Goal: Information Seeking & Learning: Learn about a topic

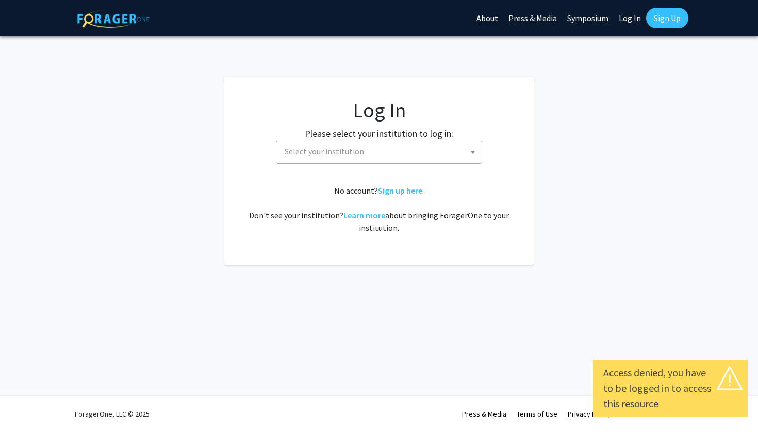
select select
click at [425, 152] on span "Select your institution" at bounding box center [380, 151] width 201 height 21
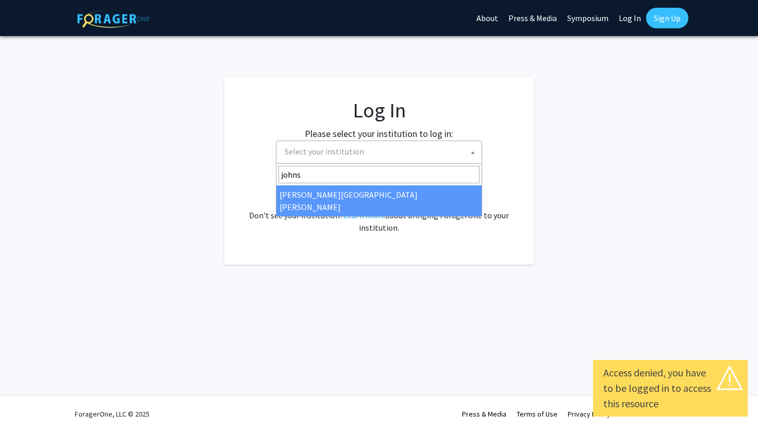
type input "johns"
select select "1"
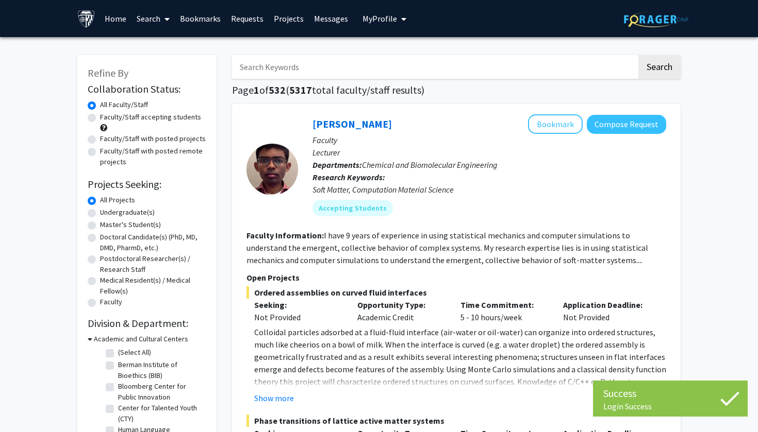
click at [352, 68] on input "Search Keywords" at bounding box center [434, 67] width 405 height 24
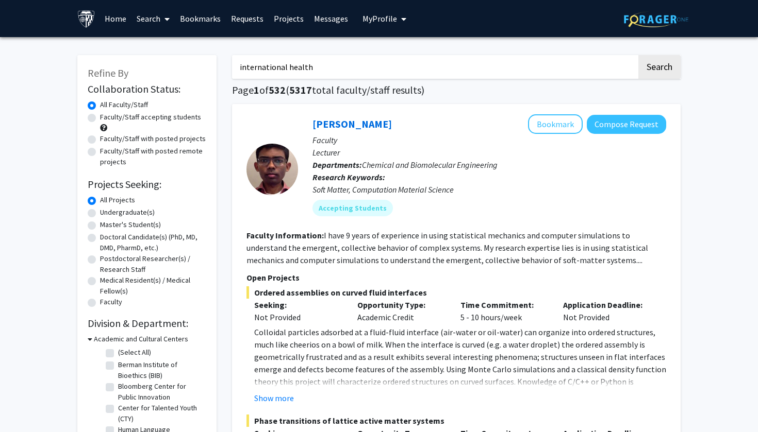
type input "international health"
click at [659, 69] on button "Search" at bounding box center [659, 67] width 42 height 24
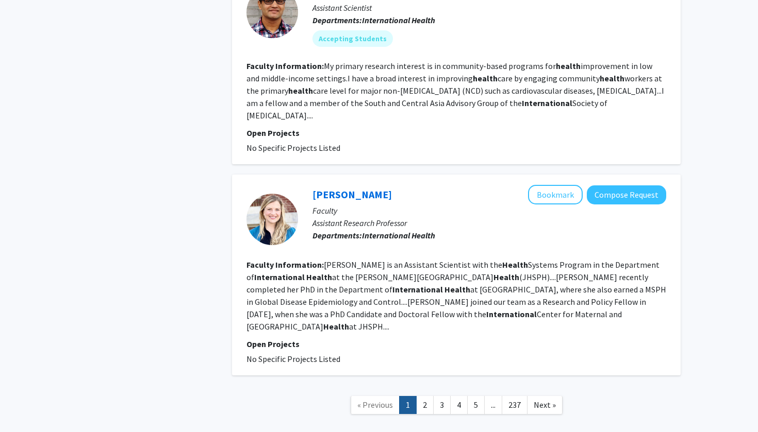
scroll to position [1960, 0]
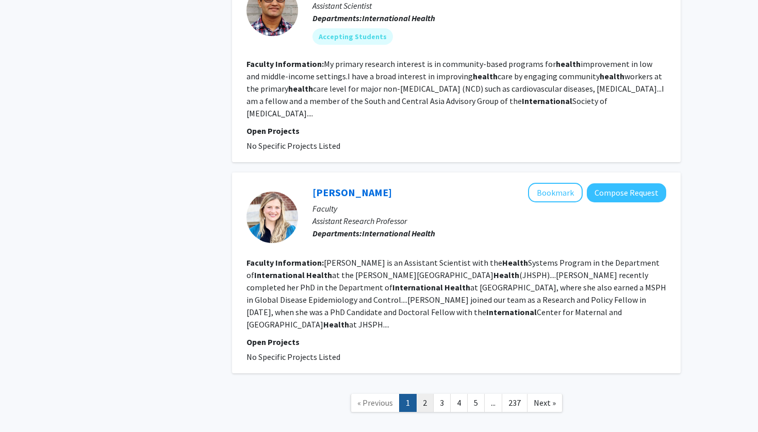
click at [426, 394] on link "2" at bounding box center [425, 403] width 18 height 18
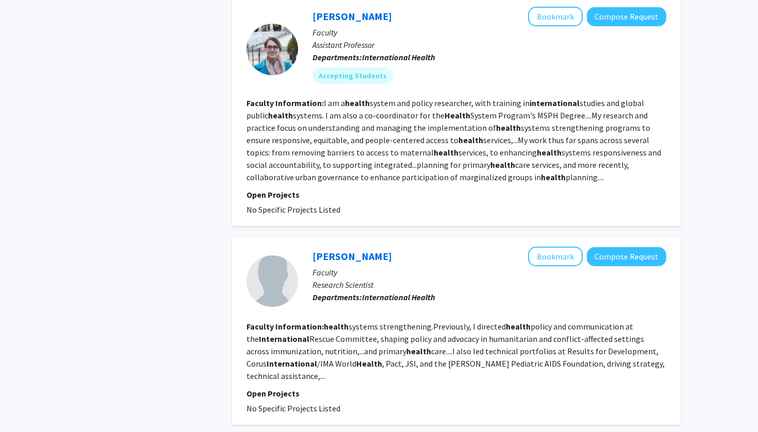
scroll to position [1836, 0]
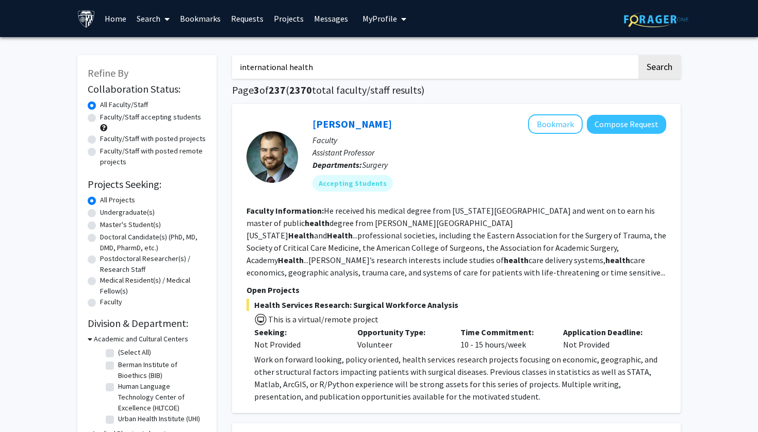
click at [588, 276] on section "Faculty Information: He received his medical degree from [US_STATE][GEOGRAPHIC_…" at bounding box center [456, 242] width 420 height 74
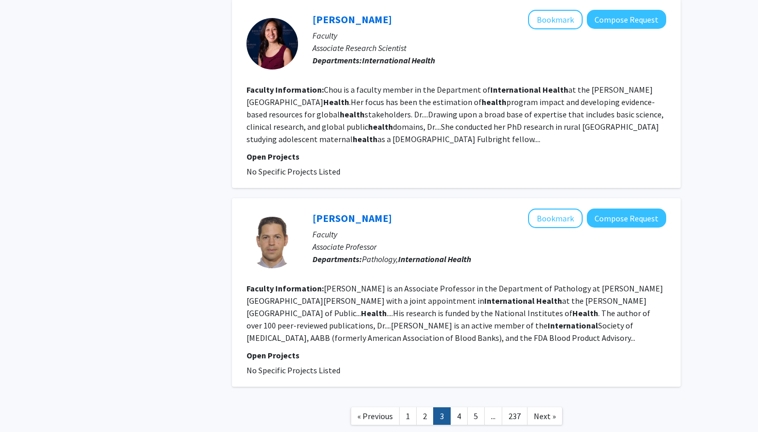
scroll to position [1868, 0]
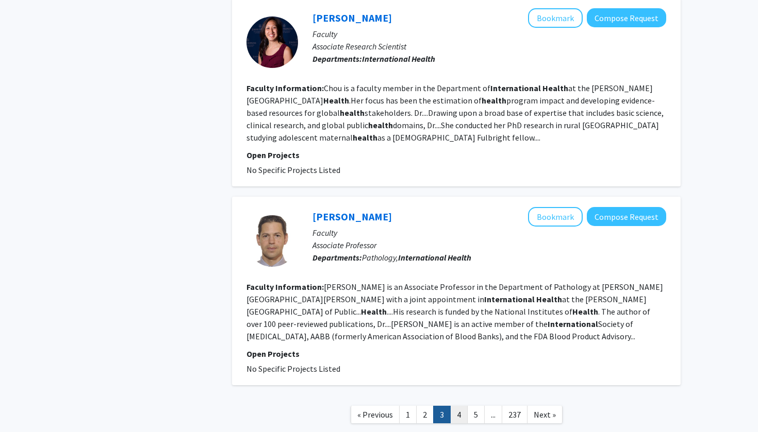
click at [460, 406] on link "4" at bounding box center [459, 415] width 18 height 18
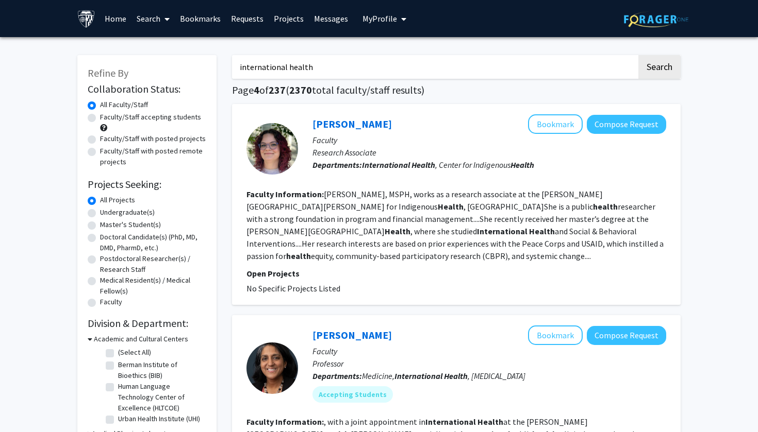
click at [461, 349] on p "Faculty" at bounding box center [489, 351] width 354 height 12
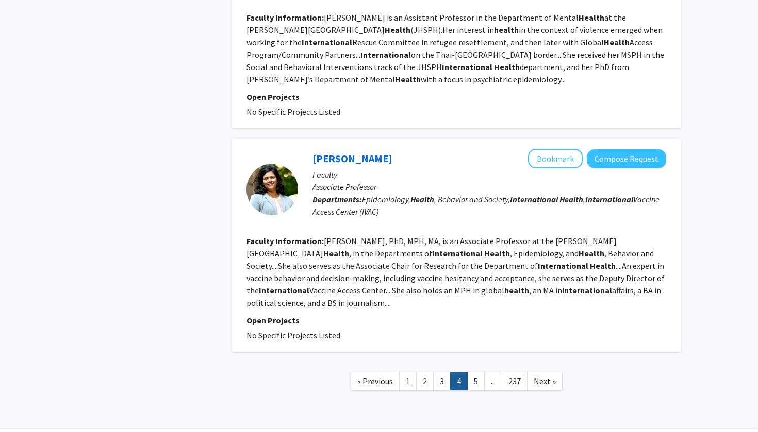
scroll to position [1906, 0]
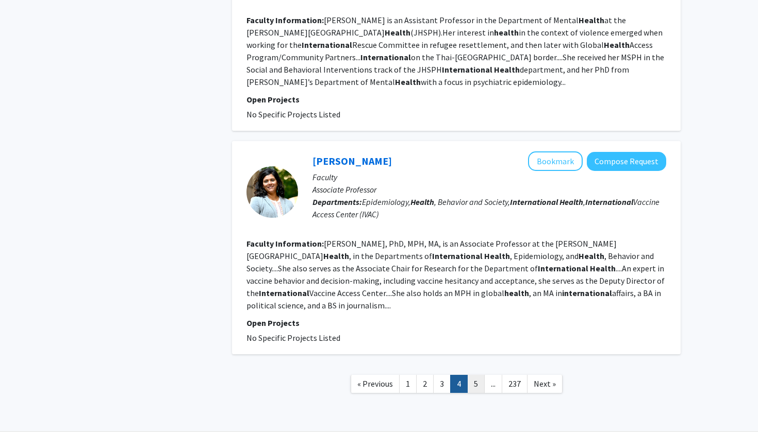
click at [474, 375] on link "5" at bounding box center [476, 384] width 18 height 18
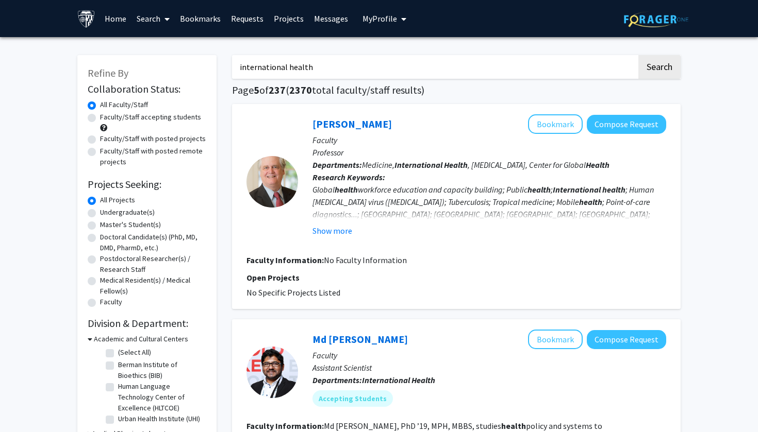
click at [676, 242] on div "[PERSON_NAME] Bookmark Compose Request Faculty Professor Departments: Medicine,…" at bounding box center [456, 206] width 448 height 205
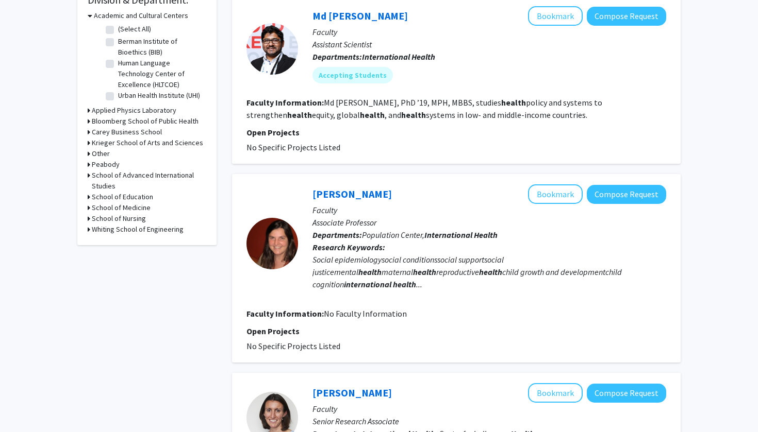
scroll to position [322, 0]
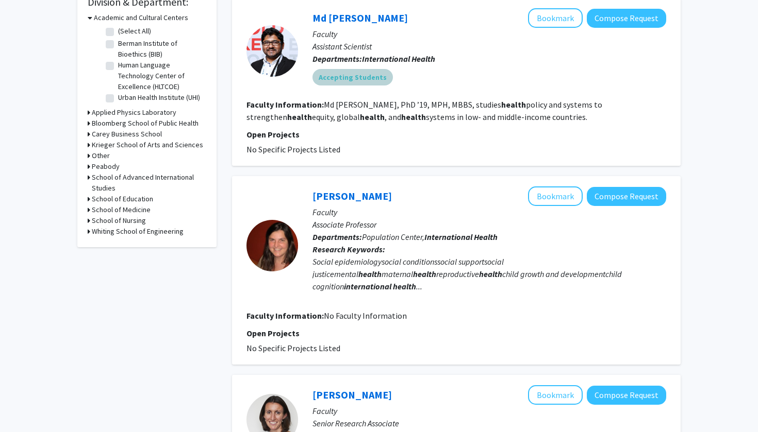
click at [371, 80] on mat-chip "Accepting Students" at bounding box center [352, 77] width 80 height 16
click at [369, 80] on mat-chip "Accepting Students" at bounding box center [352, 77] width 80 height 16
click at [370, 20] on link "Md [PERSON_NAME]" at bounding box center [359, 17] width 95 height 13
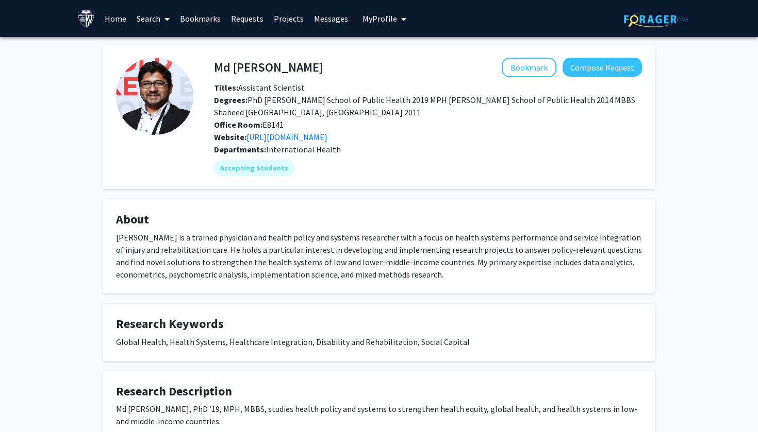
click at [98, 314] on div "Md [PERSON_NAME] Bookmark Compose Request Titles: Assistant Scientist Degrees: …" at bounding box center [378, 243] width 567 height 396
click at [327, 141] on link "[URL][DOMAIN_NAME]" at bounding box center [286, 137] width 81 height 10
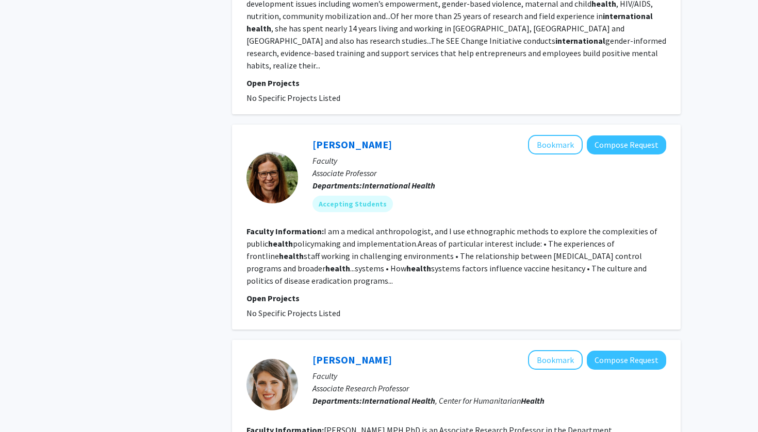
scroll to position [1718, 0]
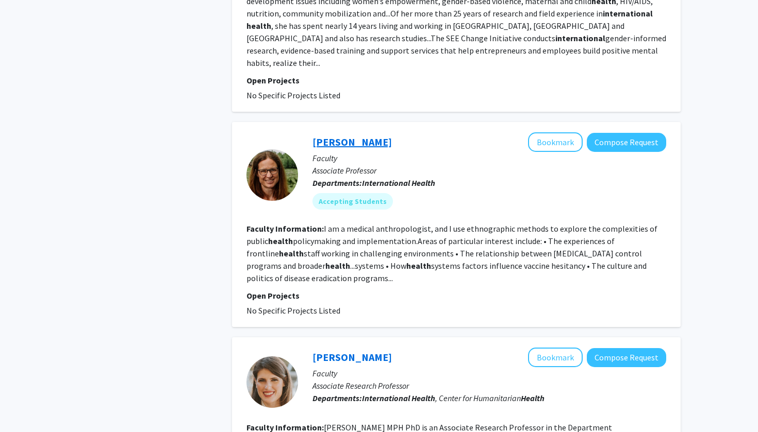
click at [361, 136] on link "[PERSON_NAME]" at bounding box center [351, 142] width 79 height 13
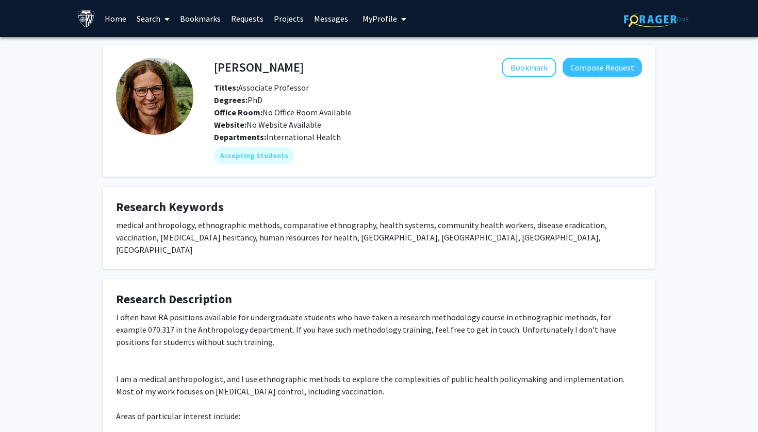
click at [672, 328] on div "[PERSON_NAME] Bookmark Compose Request Titles: Associate Professor Degrees: PhD…" at bounding box center [379, 267] width 758 height 461
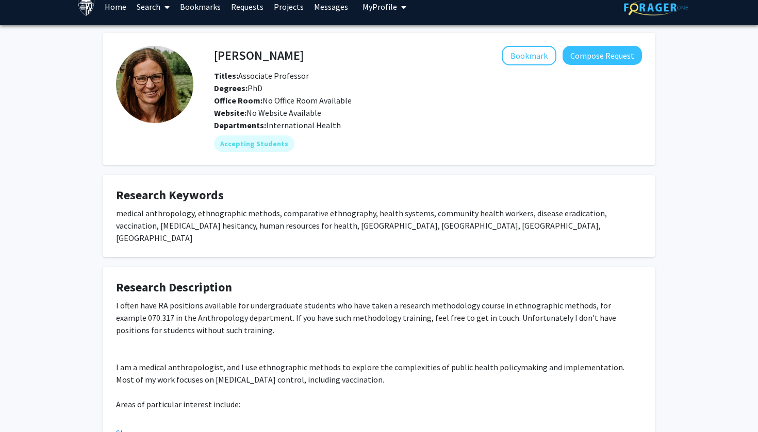
scroll to position [-2, 0]
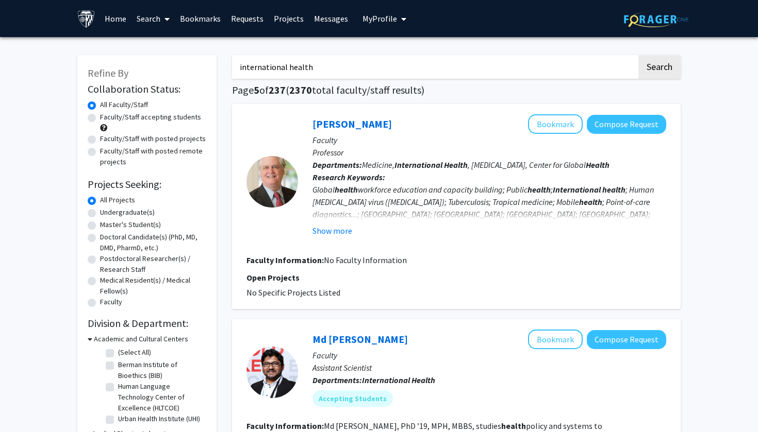
scroll to position [192, 0]
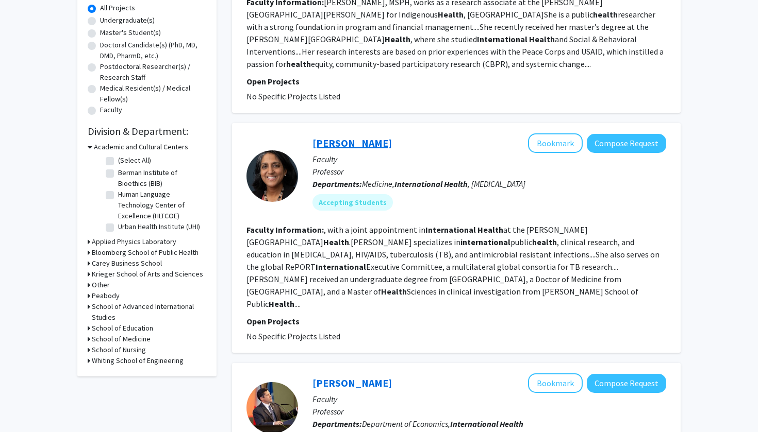
click at [347, 148] on link "[PERSON_NAME]" at bounding box center [351, 143] width 79 height 13
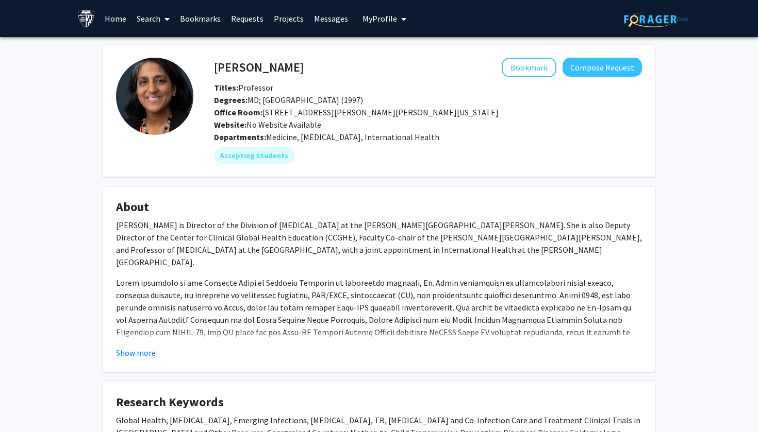
click at [92, 270] on div "[PERSON_NAME] Bookmark Compose Request Titles: Professor Degrees: MD; [GEOGRAPH…" at bounding box center [379, 327] width 758 height 581
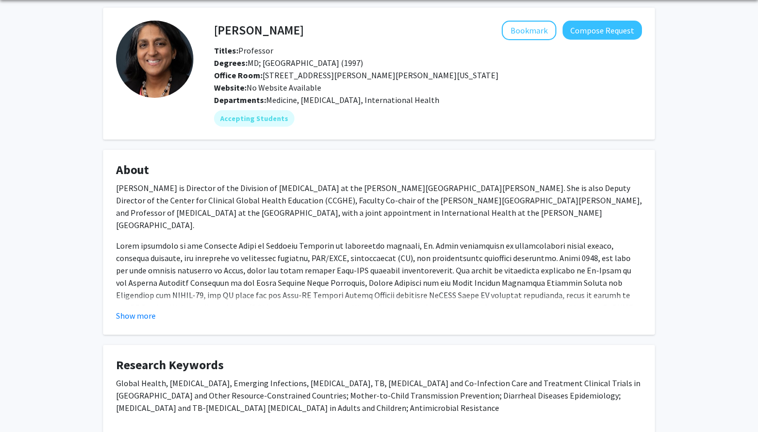
scroll to position [40, 0]
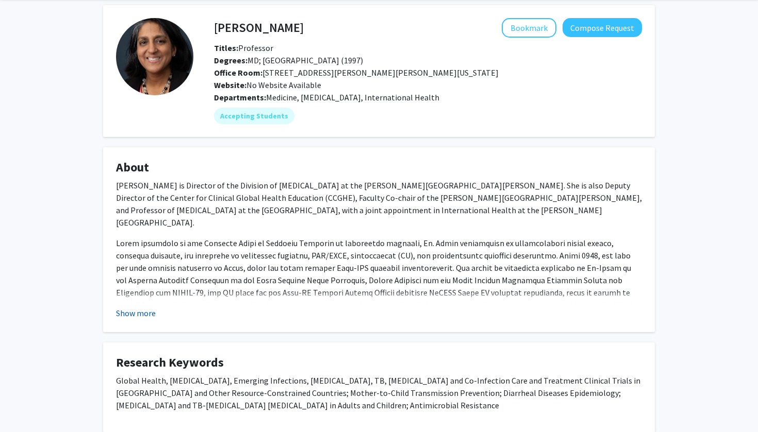
click at [128, 313] on button "Show more" at bounding box center [136, 313] width 40 height 12
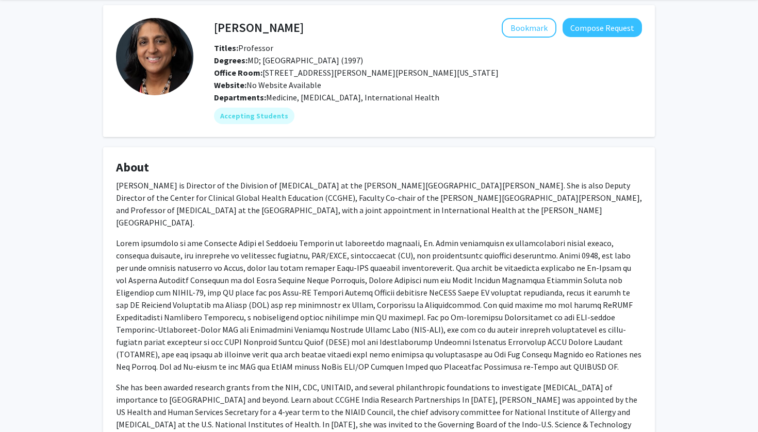
click at [57, 343] on div "[PERSON_NAME] Bookmark Compose Request Titles: Professor Degrees: MD; [GEOGRAPH…" at bounding box center [379, 419] width 758 height 845
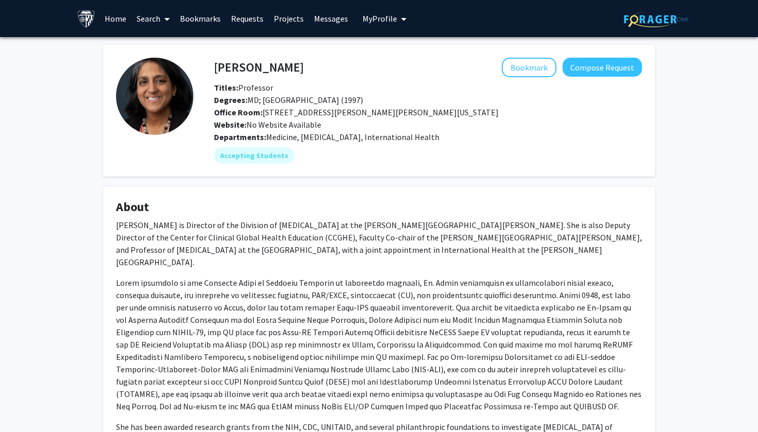
scroll to position [0, 0]
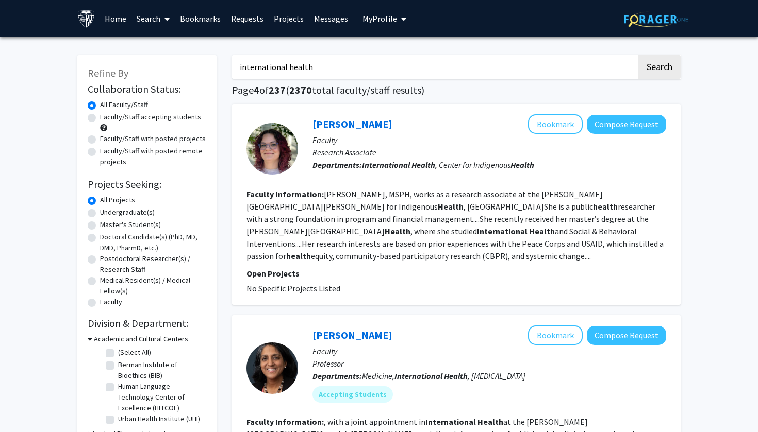
click at [507, 62] on input "international health" at bounding box center [434, 67] width 405 height 24
type input "health economics"
click at [659, 69] on button "Search" at bounding box center [659, 67] width 42 height 24
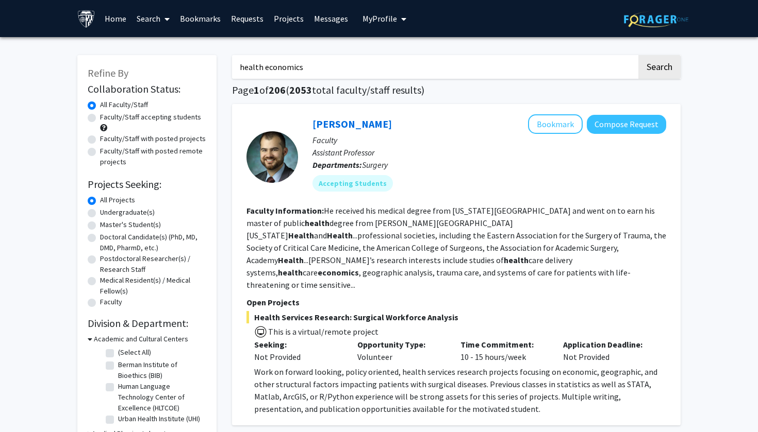
click at [100, 121] on label "Faculty/Staff accepting students" at bounding box center [150, 117] width 101 height 11
click at [100, 119] on input "Faculty/Staff accepting students" at bounding box center [103, 115] width 7 height 7
radio input "true"
click at [100, 228] on label "Master's Student(s)" at bounding box center [130, 225] width 61 height 11
click at [100, 226] on input "Master's Student(s)" at bounding box center [103, 223] width 7 height 7
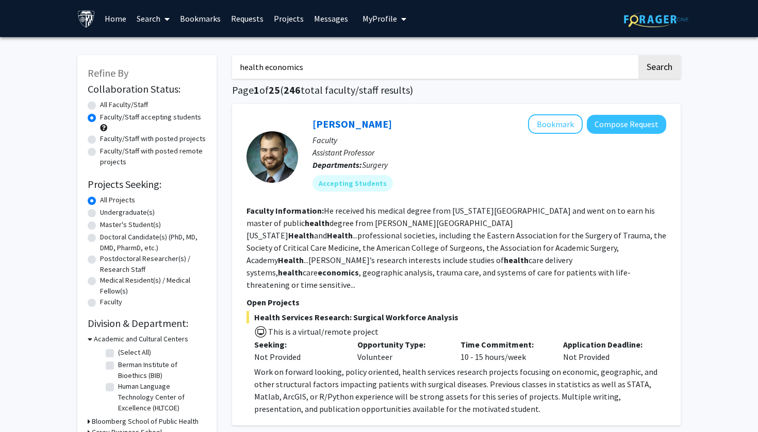
radio input "true"
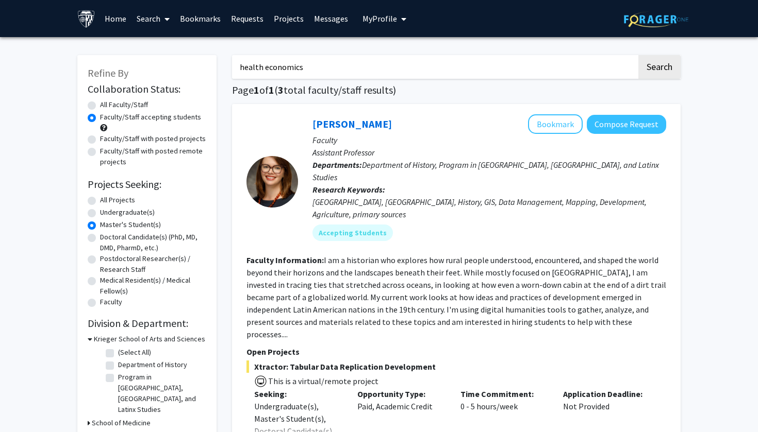
click at [100, 239] on label "Doctoral Candidate(s) (PhD, MD, DMD, PharmD, etc.)" at bounding box center [153, 243] width 106 height 22
click at [100, 239] on input "Doctoral Candidate(s) (PhD, MD, DMD, PharmD, etc.)" at bounding box center [103, 235] width 7 height 7
radio input "true"
click at [687, 324] on div "health economics Search Page 1 of 1 ( 1 total faculty/staff results) [PERSON_NA…" at bounding box center [456, 325] width 464 height 560
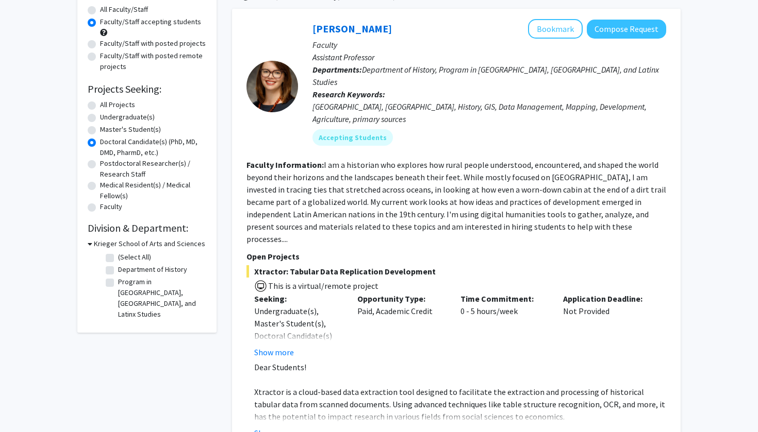
scroll to position [155, 0]
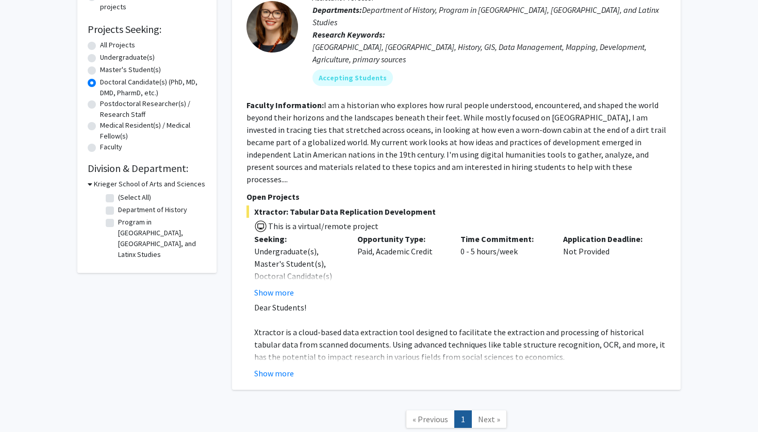
click at [716, 306] on div "Refine By Collaboration Status: Collaboration Status All Faculty/Staff Collabor…" at bounding box center [379, 177] width 758 height 591
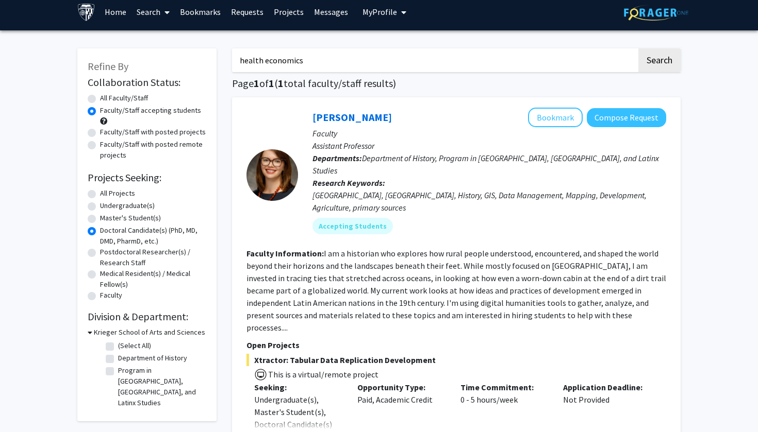
scroll to position [4, 0]
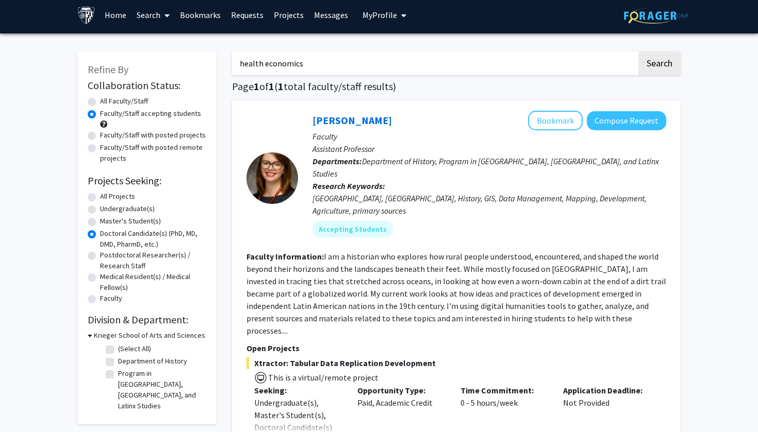
click at [100, 138] on label "Faculty/Staff with posted projects" at bounding box center [153, 135] width 106 height 11
click at [100, 137] on input "Faculty/Staff with posted projects" at bounding box center [103, 133] width 7 height 7
radio input "true"
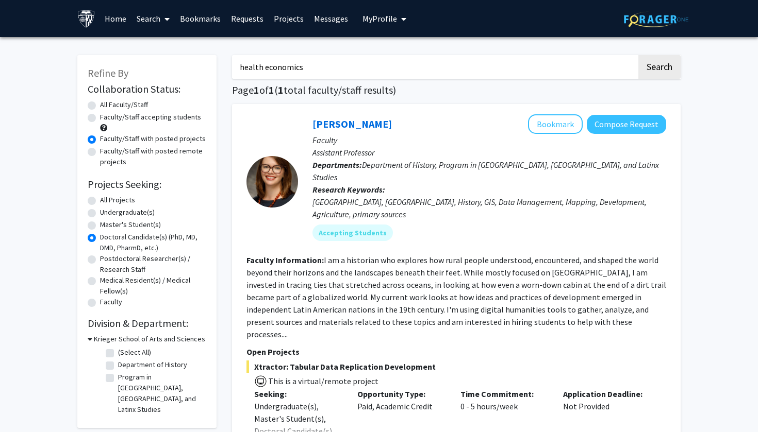
click at [100, 156] on label "Faculty/Staff with posted remote projects" at bounding box center [153, 157] width 106 height 22
click at [100, 153] on input "Faculty/Staff with posted remote projects" at bounding box center [103, 149] width 7 height 7
radio input "true"
click at [100, 203] on label "All Projects" at bounding box center [117, 200] width 35 height 11
click at [100, 202] on input "All Projects" at bounding box center [103, 198] width 7 height 7
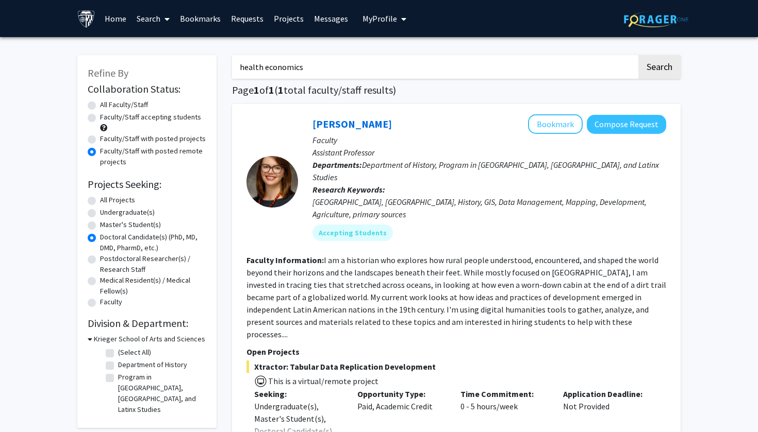
radio input "true"
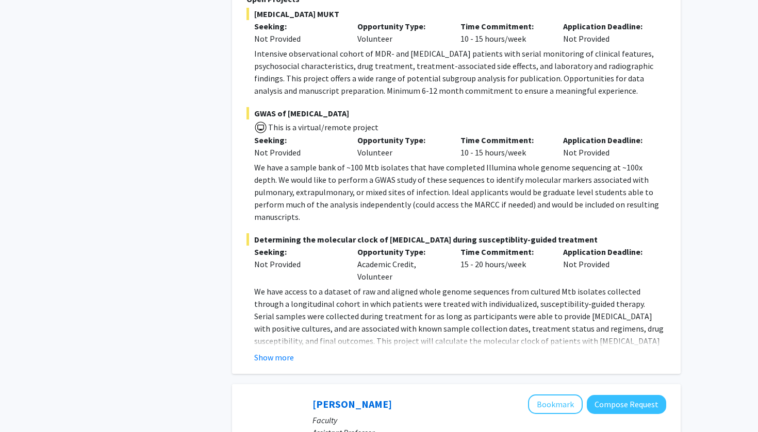
scroll to position [662, 0]
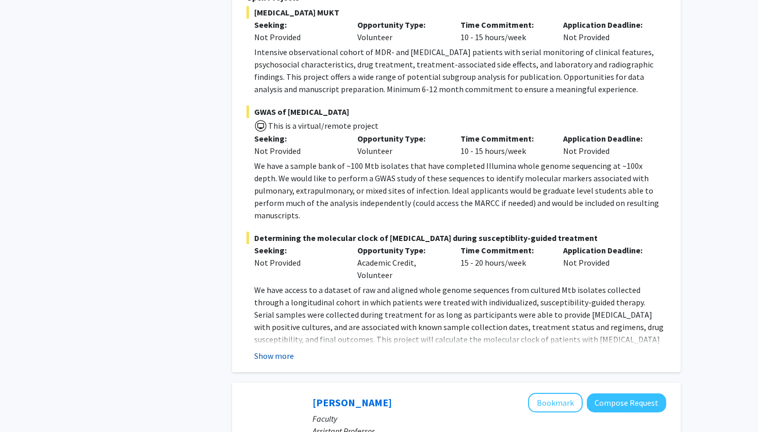
click at [264, 350] on button "Show more" at bounding box center [274, 356] width 40 height 12
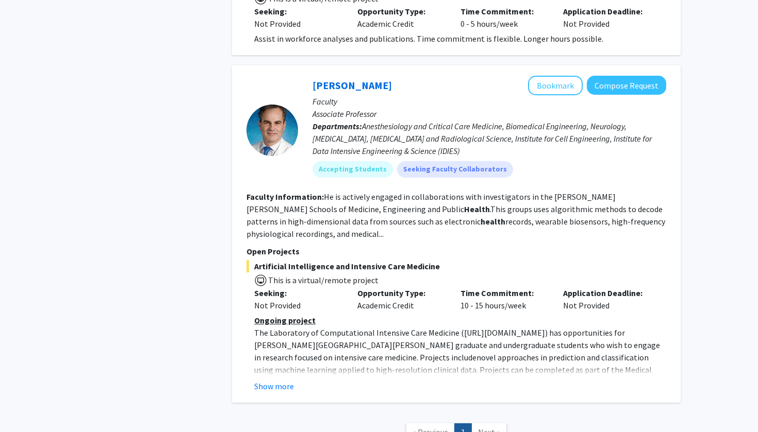
scroll to position [2298, 0]
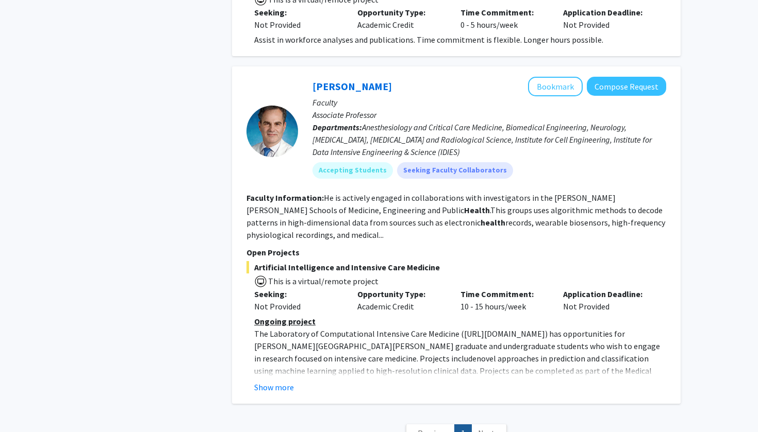
click at [480, 428] on span "Next »" at bounding box center [489, 433] width 22 height 10
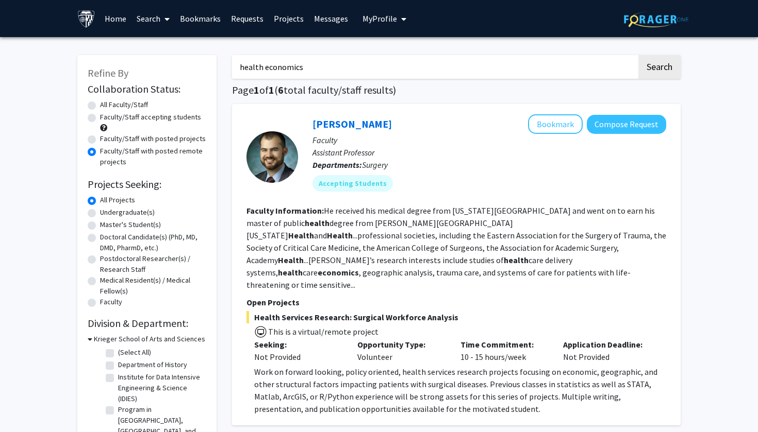
scroll to position [0, 0]
click at [363, 67] on input "health economics" at bounding box center [434, 67] width 405 height 24
type input "h"
type input "pharmacoepidemiology"
click at [659, 69] on button "Search" at bounding box center [659, 67] width 42 height 24
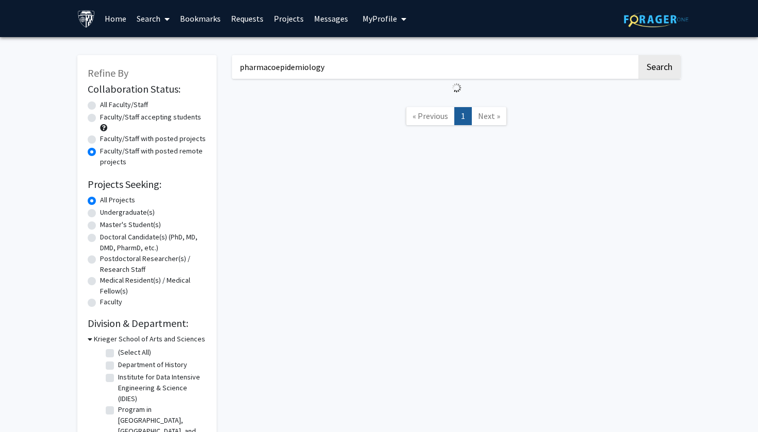
radio input "true"
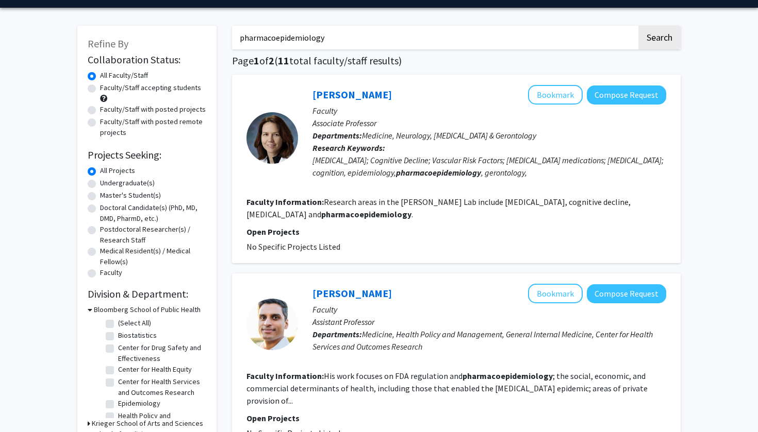
scroll to position [-4, 0]
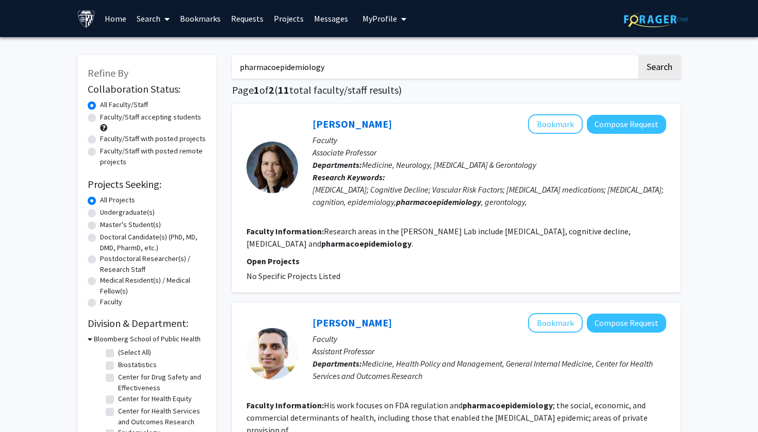
click at [100, 123] on label "Faculty/Staff accepting students" at bounding box center [150, 117] width 101 height 11
click at [100, 119] on input "Faculty/Staff accepting students" at bounding box center [103, 115] width 7 height 7
radio input "true"
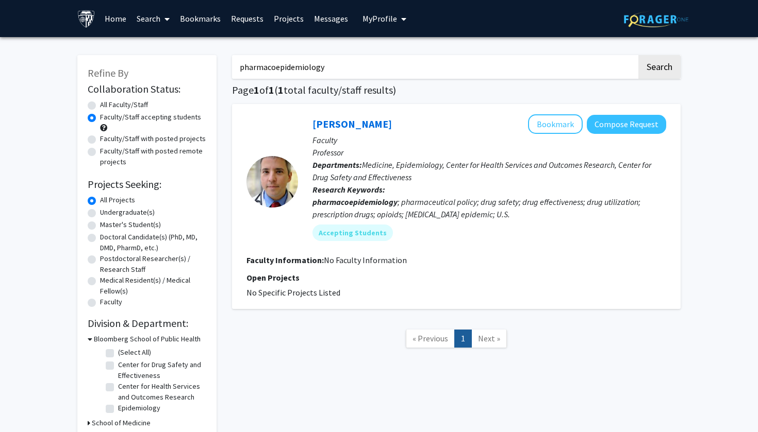
click at [328, 412] on div "pharmacoepidemiology Search Page 1 of 1 ( 1 total faculty/staff results) [PERSO…" at bounding box center [456, 242] width 464 height 394
click at [368, 124] on link "[PERSON_NAME]" at bounding box center [351, 124] width 79 height 13
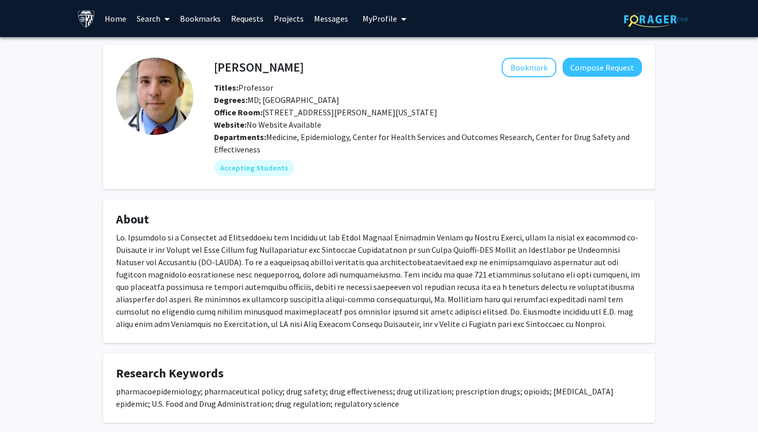
click at [228, 299] on div at bounding box center [379, 280] width 526 height 99
click at [342, 161] on div "Accepting Students" at bounding box center [428, 168] width 432 height 21
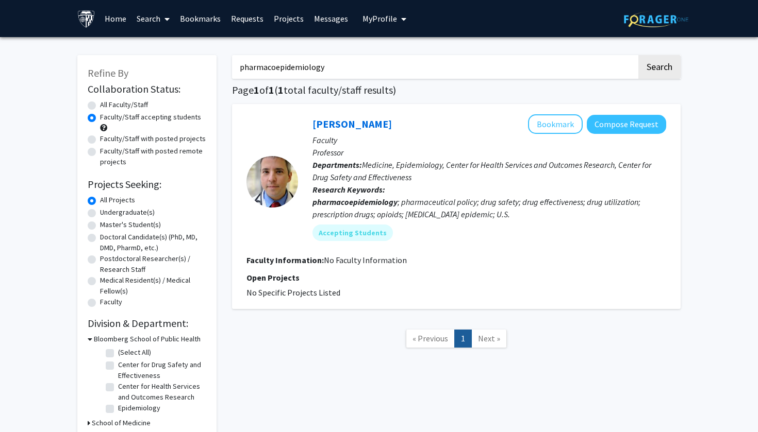
click at [570, 74] on input "pharmacoepidemiology" at bounding box center [434, 67] width 405 height 24
type input "p"
type input "r"
type input "health system strengthening"
click at [659, 69] on button "Search" at bounding box center [659, 67] width 42 height 24
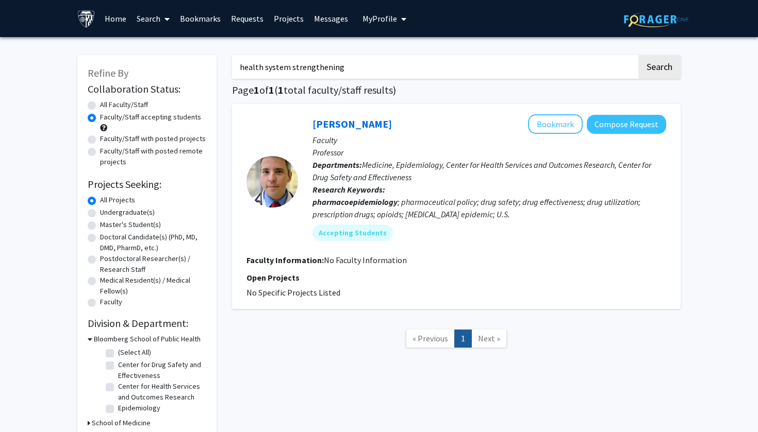
radio input "true"
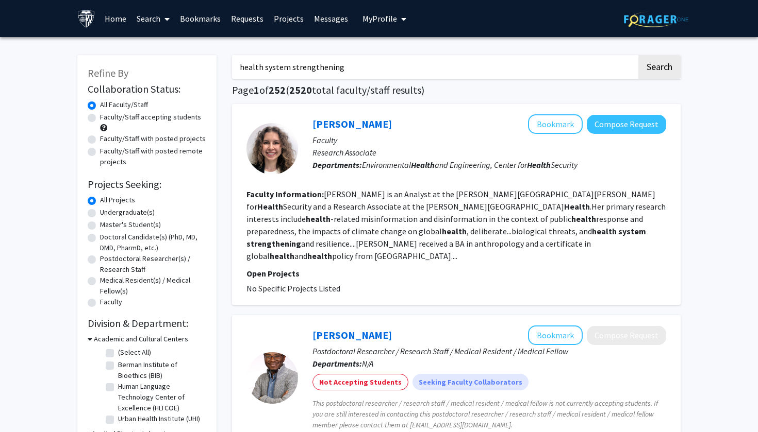
click at [100, 116] on label "Faculty/Staff accepting students" at bounding box center [150, 117] width 101 height 11
click at [100, 116] on input "Faculty/Staff accepting students" at bounding box center [103, 115] width 7 height 7
radio input "true"
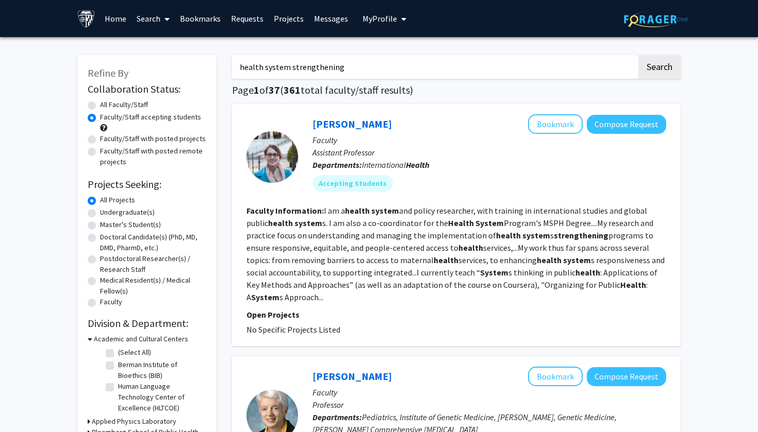
click at [677, 259] on div "[PERSON_NAME] Bookmark Compose Request Faculty Assistant Professor Departments:…" at bounding box center [456, 225] width 448 height 242
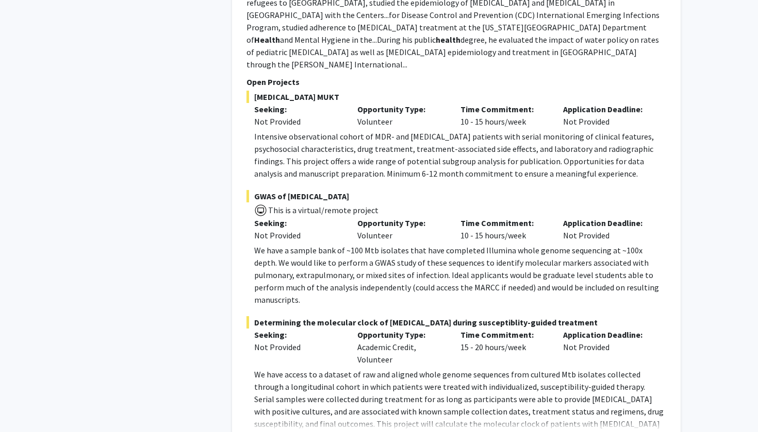
scroll to position [1429, 0]
click at [280, 432] on button "Show more" at bounding box center [274, 440] width 40 height 12
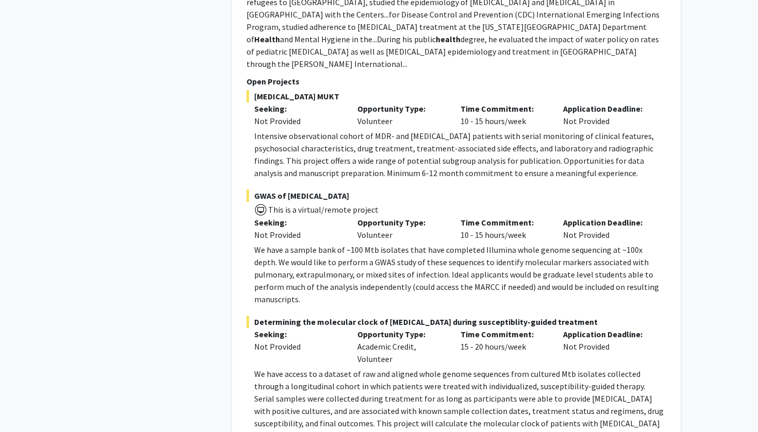
click at [205, 407] on div "Refine By Collaboration Status: Collaboration Status All Faculty/Staff Collabor…" at bounding box center [147, 98] width 155 height 2965
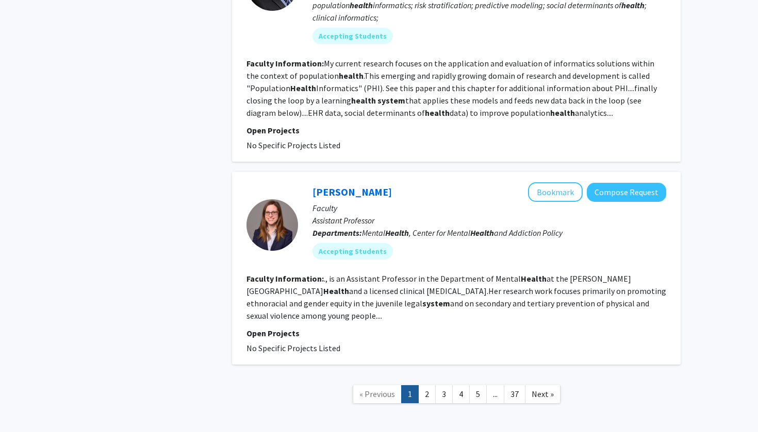
scroll to position [2584, 0]
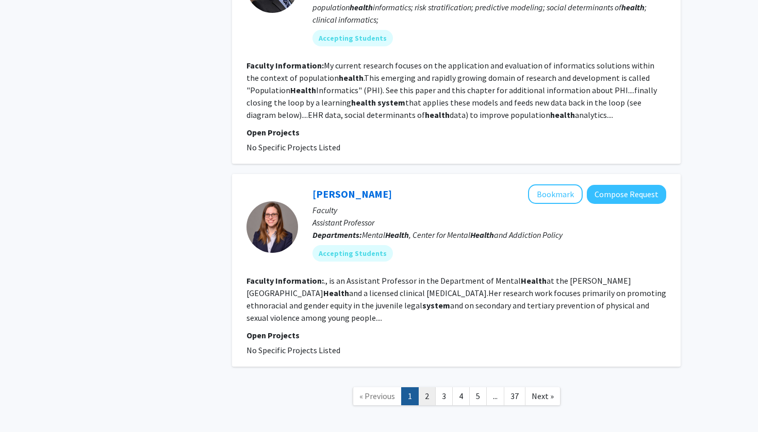
click at [426, 388] on link "2" at bounding box center [427, 397] width 18 height 18
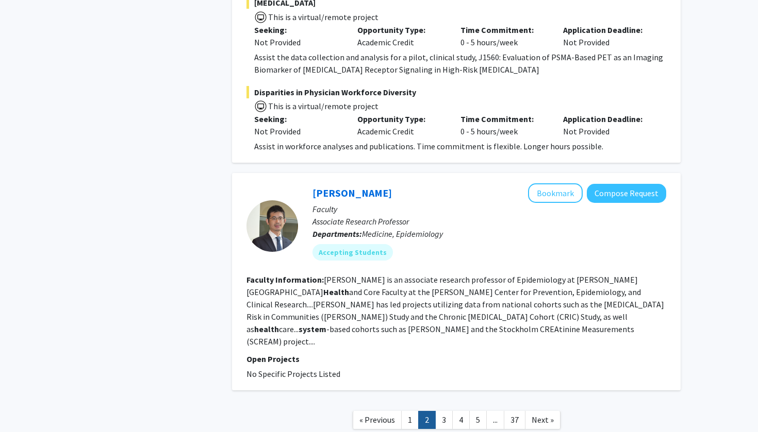
scroll to position [2187, 0]
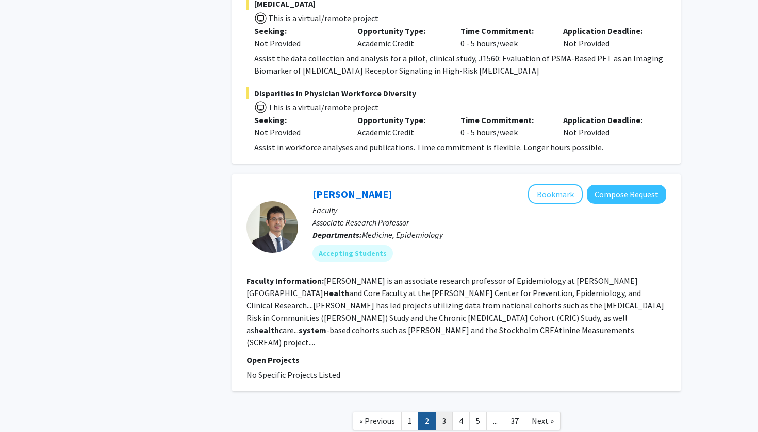
click at [444, 412] on link "3" at bounding box center [444, 421] width 18 height 18
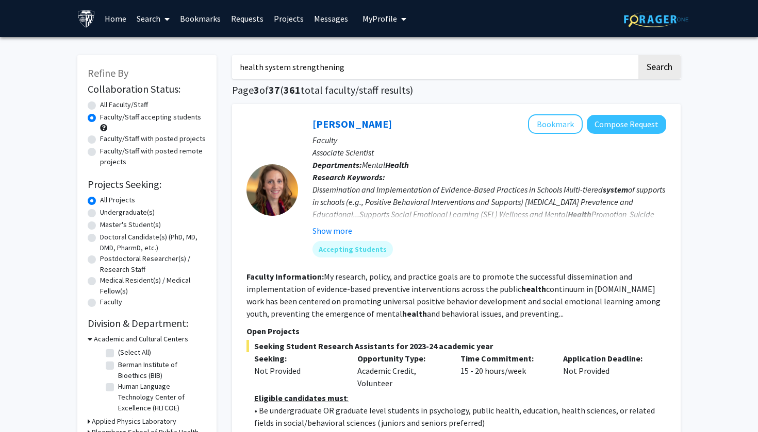
click at [675, 253] on div "[PERSON_NAME] Bookmark Compose Request Faculty Associate Scientist Departments:…" at bounding box center [456, 292] width 448 height 377
click at [548, 63] on input "health system strengthening" at bounding box center [434, 67] width 405 height 24
type input "h"
type input "clinical trials"
click at [659, 69] on button "Search" at bounding box center [659, 67] width 42 height 24
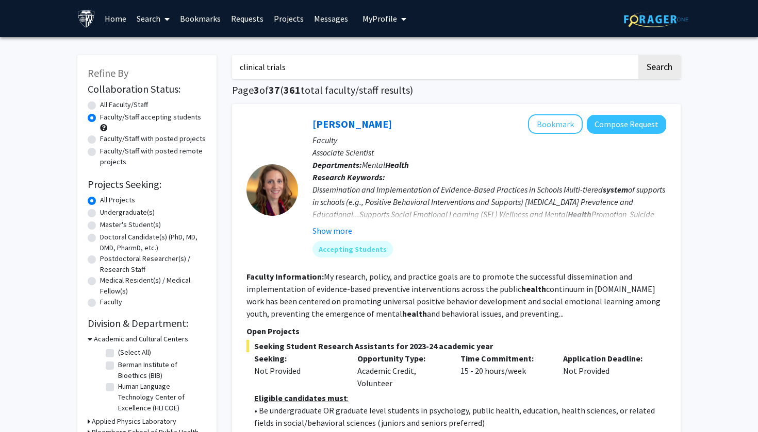
radio input "true"
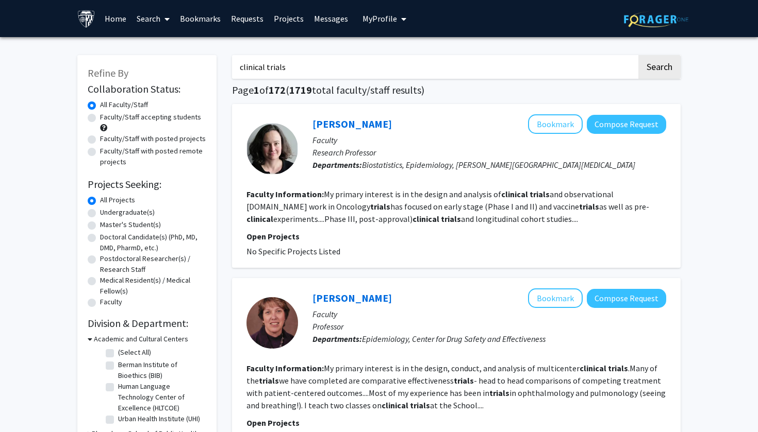
click at [100, 118] on label "Faculty/Staff accepting students" at bounding box center [150, 117] width 101 height 11
click at [100, 118] on input "Faculty/Staff accepting students" at bounding box center [103, 115] width 7 height 7
radio input "true"
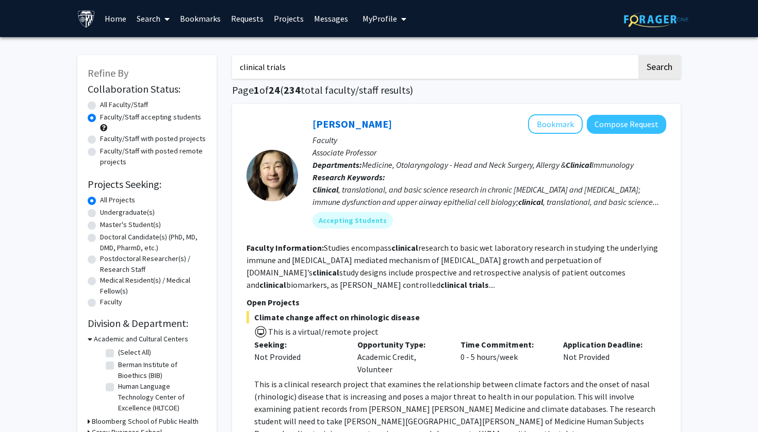
click at [385, 58] on input "clinical trials" at bounding box center [434, 67] width 405 height 24
click at [286, 65] on input "clinical trials" at bounding box center [434, 67] width 405 height 24
type input "c"
type input "lmic"
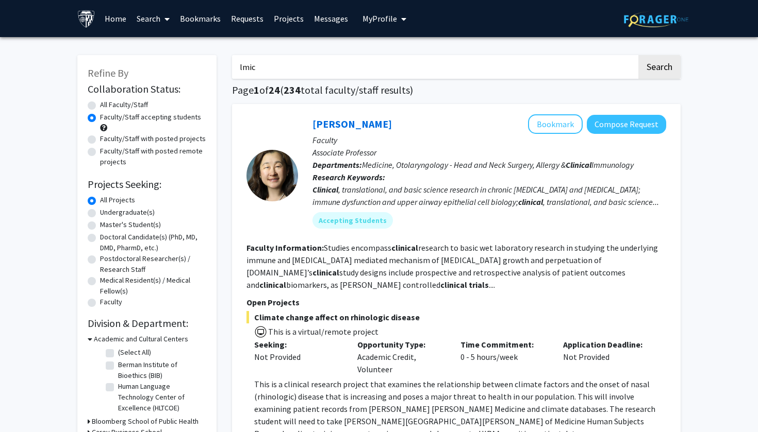
click at [659, 69] on button "Search" at bounding box center [659, 67] width 42 height 24
radio input "true"
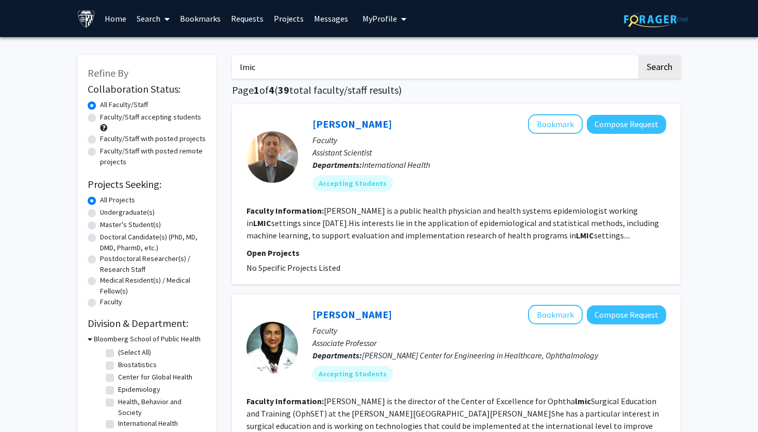
click at [100, 120] on label "Faculty/Staff accepting students" at bounding box center [150, 117] width 101 height 11
click at [100, 119] on input "Faculty/Staff accepting students" at bounding box center [103, 115] width 7 height 7
radio input "true"
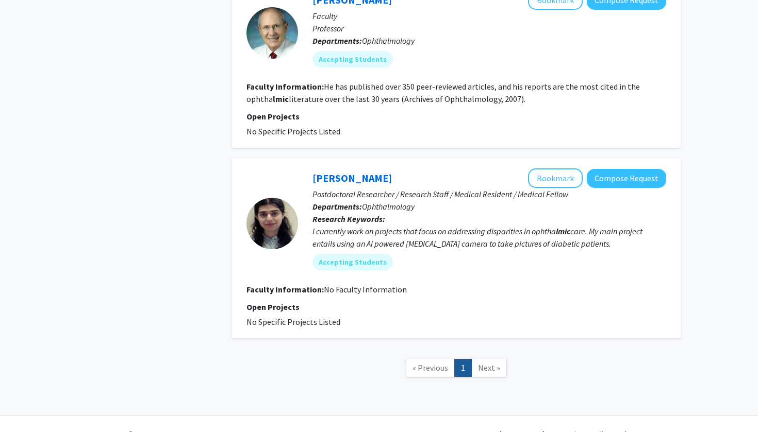
scroll to position [1283, 0]
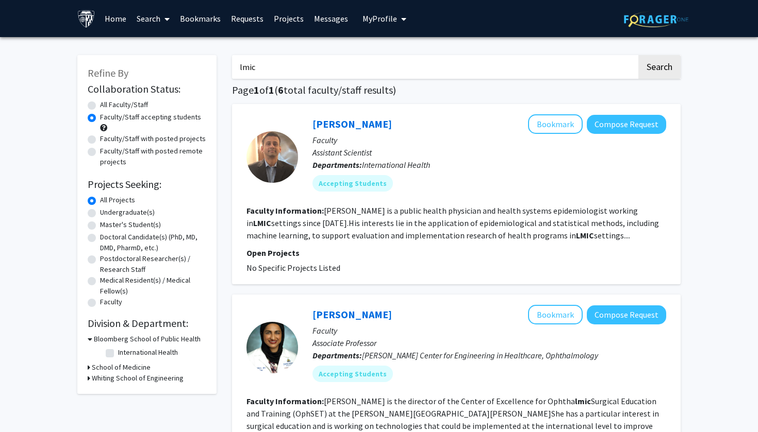
scroll to position [0, 0]
click at [524, 75] on input "lmic" at bounding box center [434, 67] width 405 height 24
type input "l"
type input "regulatory affairs"
click at [659, 69] on button "Search" at bounding box center [659, 67] width 42 height 24
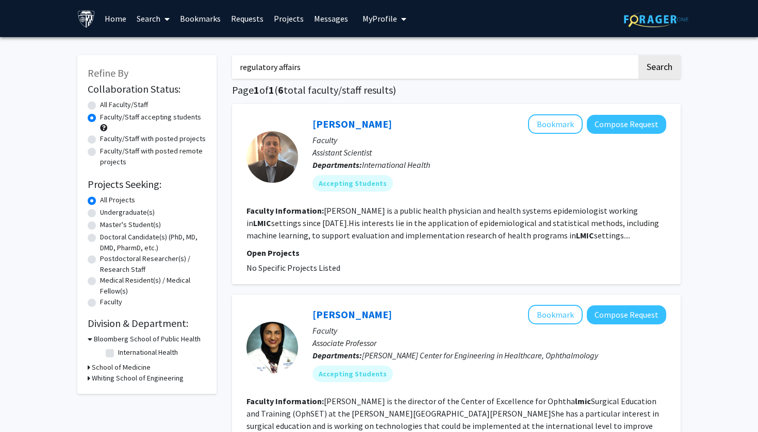
radio input "true"
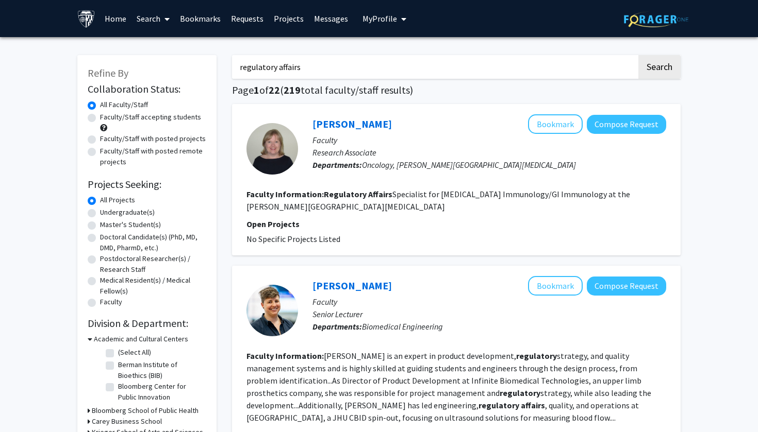
click at [100, 120] on label "Faculty/Staff accepting students" at bounding box center [150, 117] width 101 height 11
click at [100, 119] on input "Faculty/Staff accepting students" at bounding box center [103, 115] width 7 height 7
radio input "true"
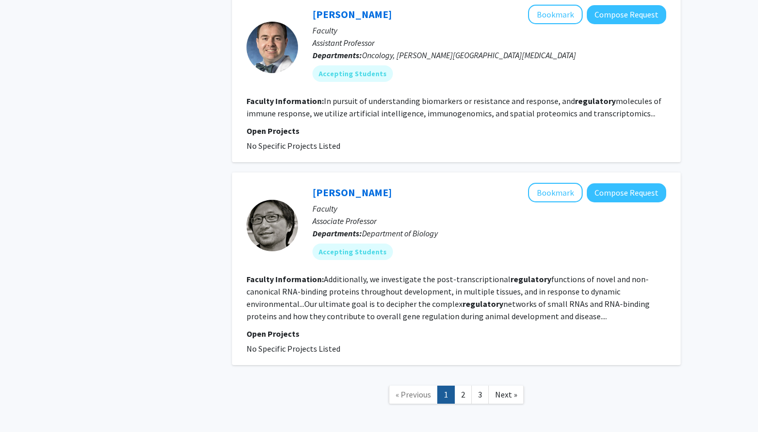
scroll to position [1995, 0]
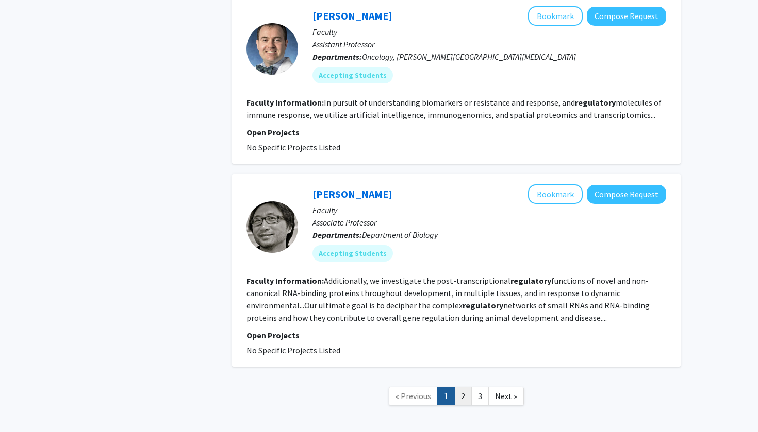
click at [465, 388] on link "2" at bounding box center [463, 397] width 18 height 18
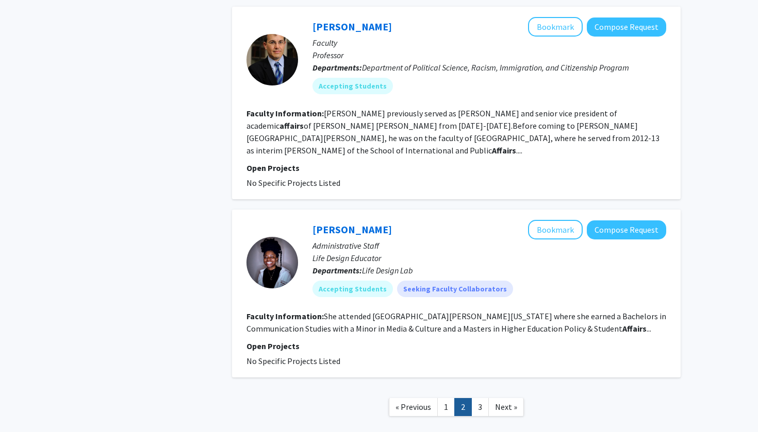
scroll to position [1684, 0]
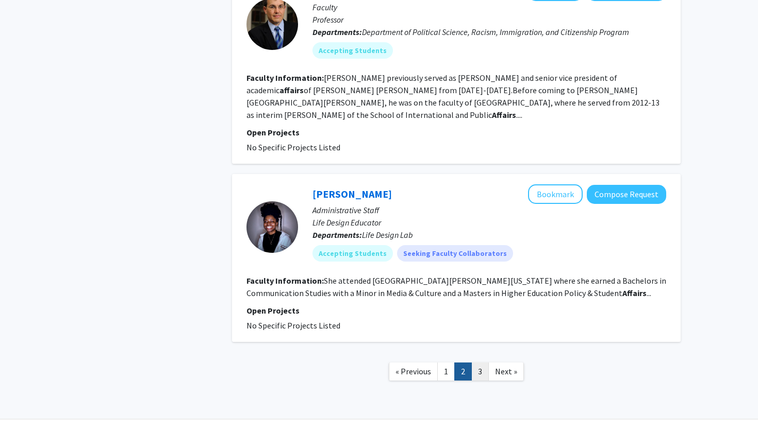
click at [477, 363] on link "3" at bounding box center [480, 372] width 18 height 18
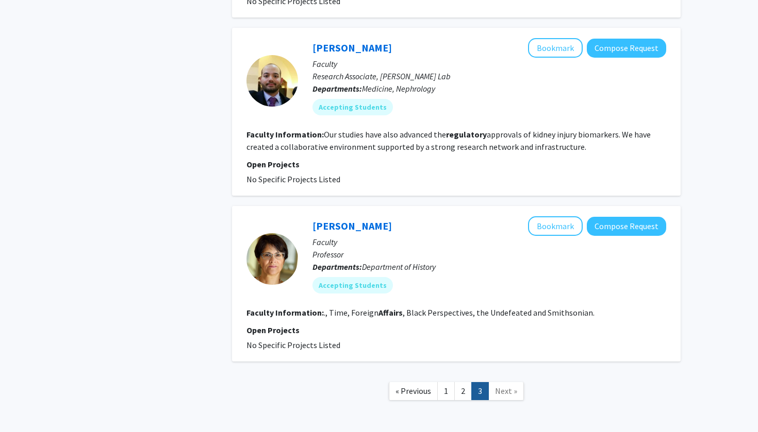
scroll to position [1346, 0]
